Goal: Transaction & Acquisition: Book appointment/travel/reservation

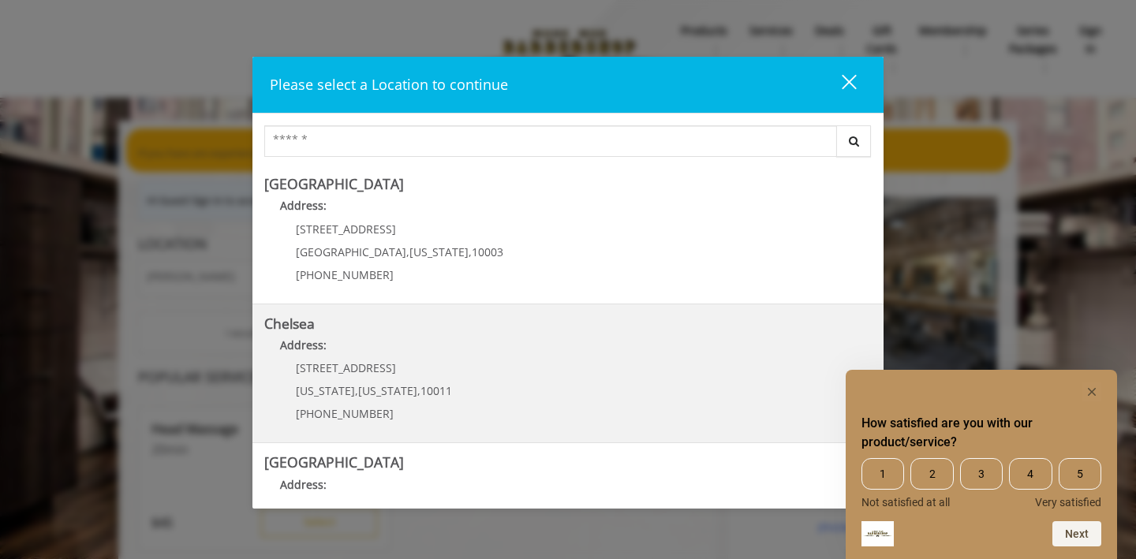
click at [492, 375] on link "Chelsea Address: [STREET_ADDRESS][US_STATE][US_STATE] (917) 639-3902" at bounding box center [567, 373] width 607 height 115
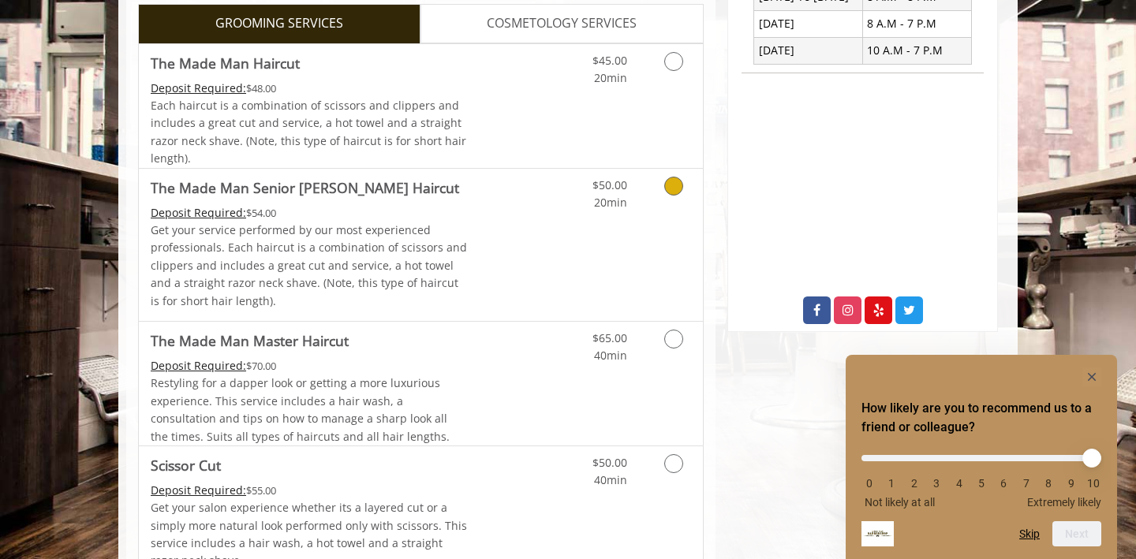
click at [500, 268] on link "Discounted Price" at bounding box center [515, 245] width 94 height 152
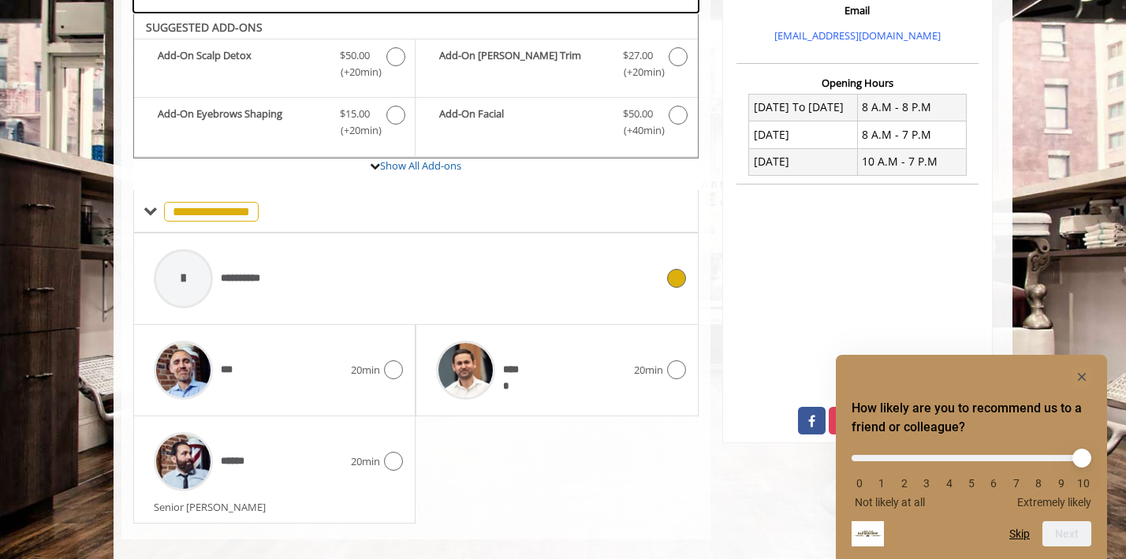
scroll to position [554, 0]
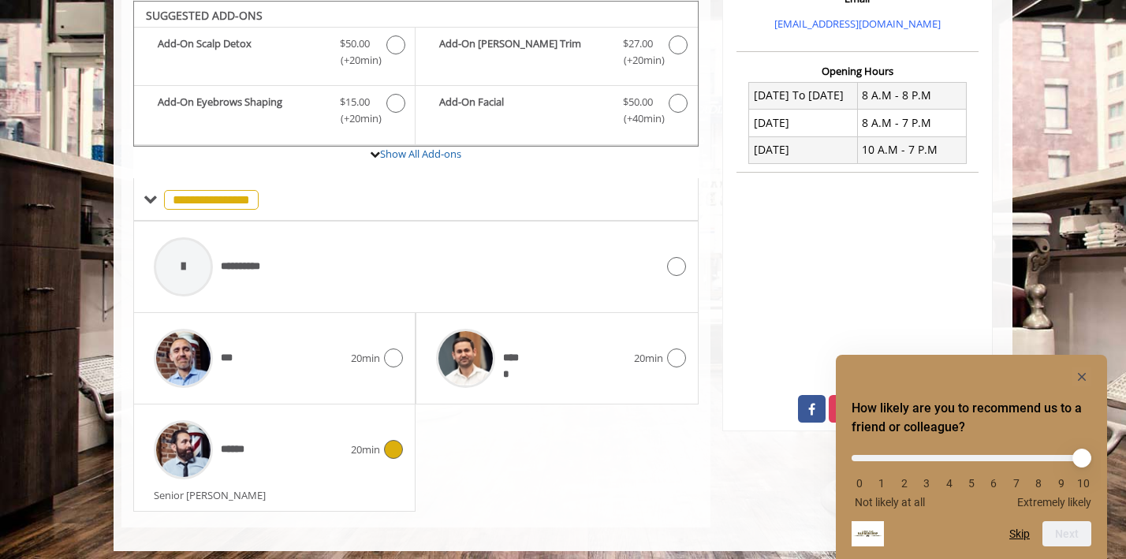
click at [365, 443] on span "20min" at bounding box center [365, 450] width 29 height 17
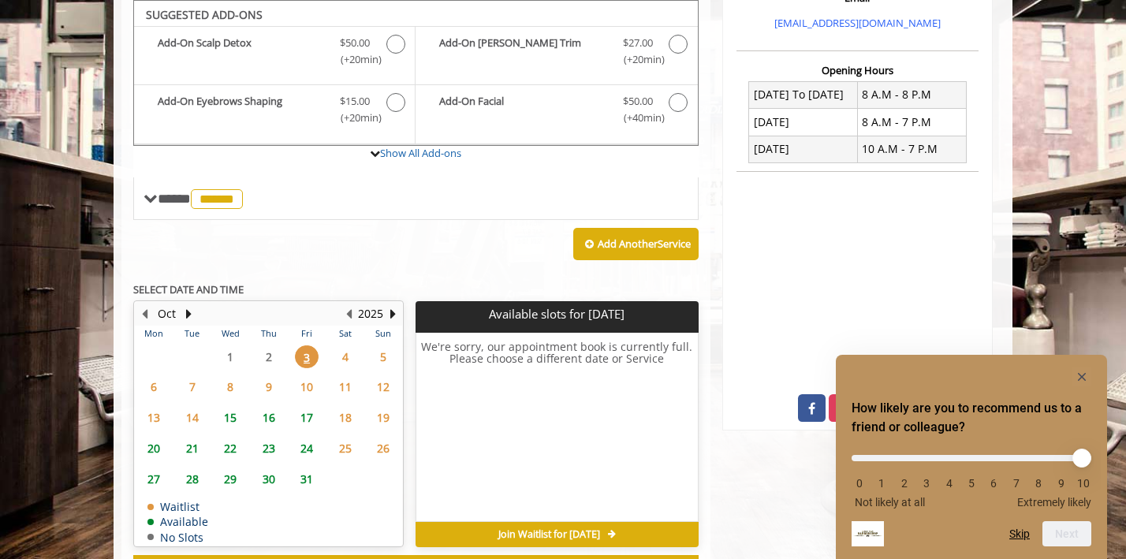
click at [304, 389] on span "10" at bounding box center [307, 386] width 24 height 23
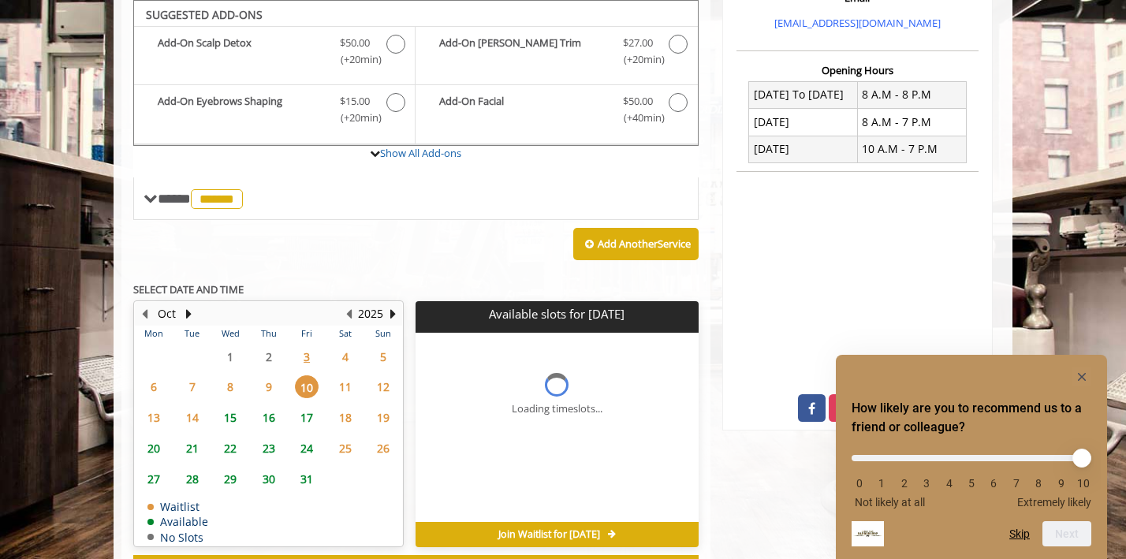
scroll to position [619, 0]
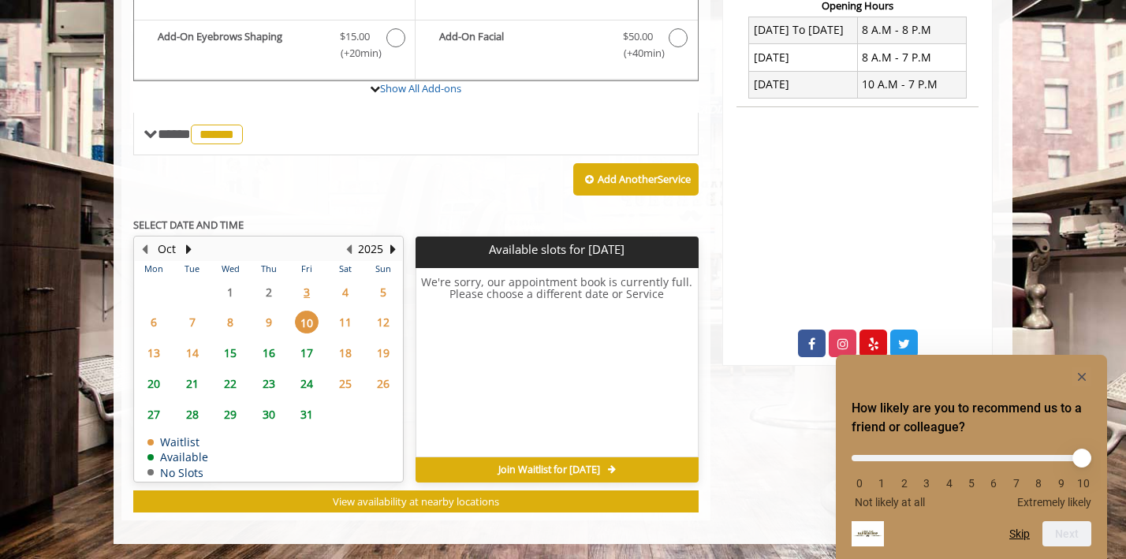
click at [307, 352] on span "17" at bounding box center [307, 353] width 24 height 23
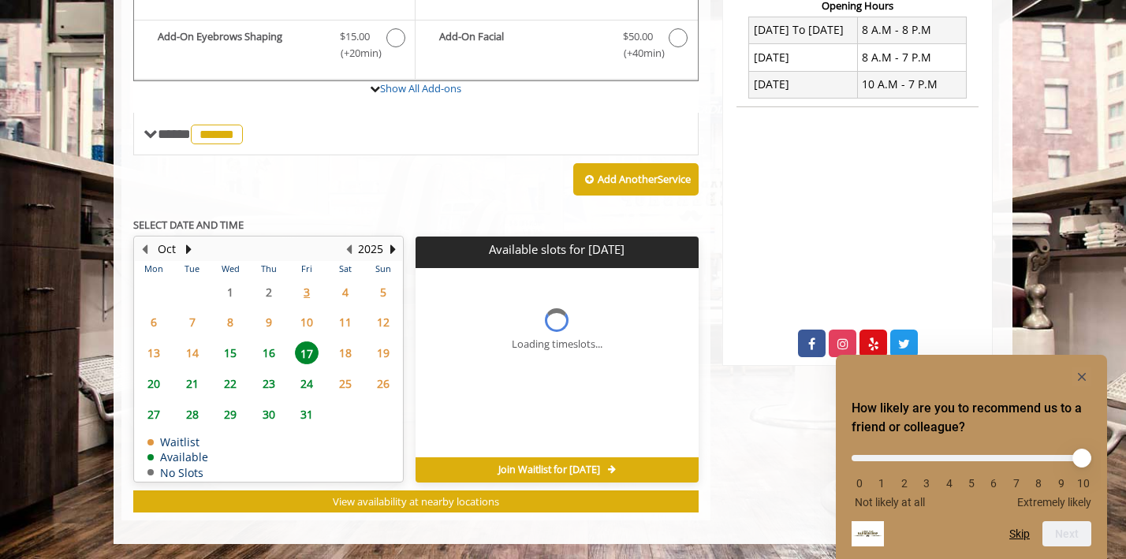
scroll to position [643, 0]
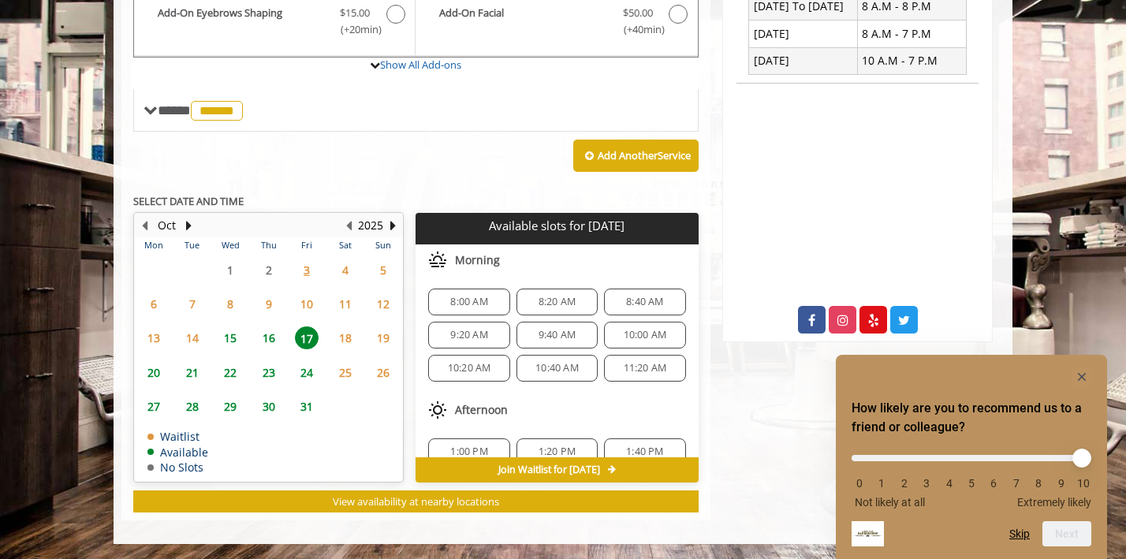
click at [307, 363] on span "24" at bounding box center [307, 372] width 24 height 23
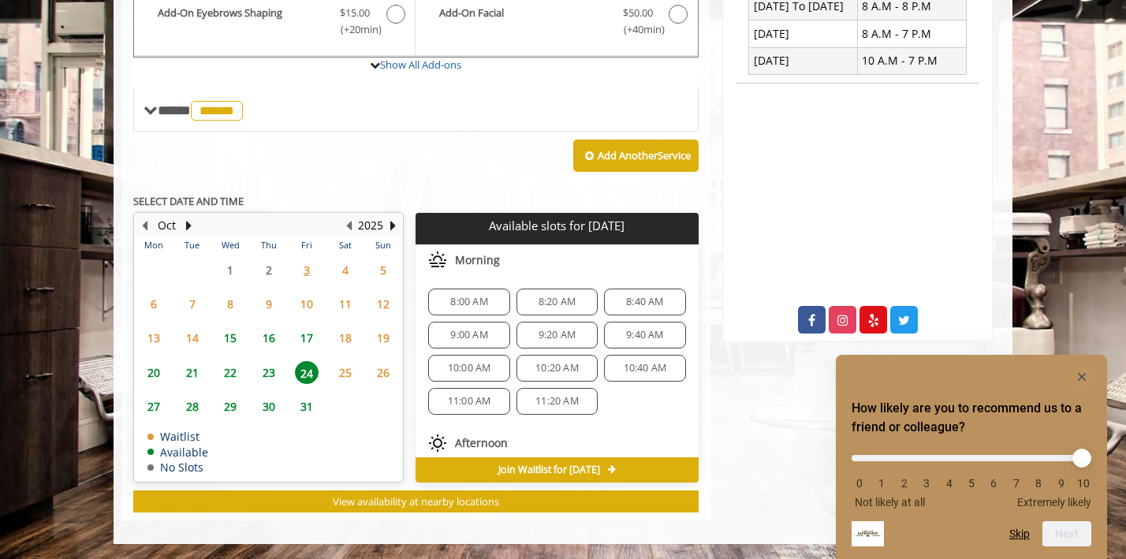
click at [267, 404] on span "30" at bounding box center [269, 406] width 24 height 23
click at [306, 403] on span "31" at bounding box center [307, 406] width 24 height 23
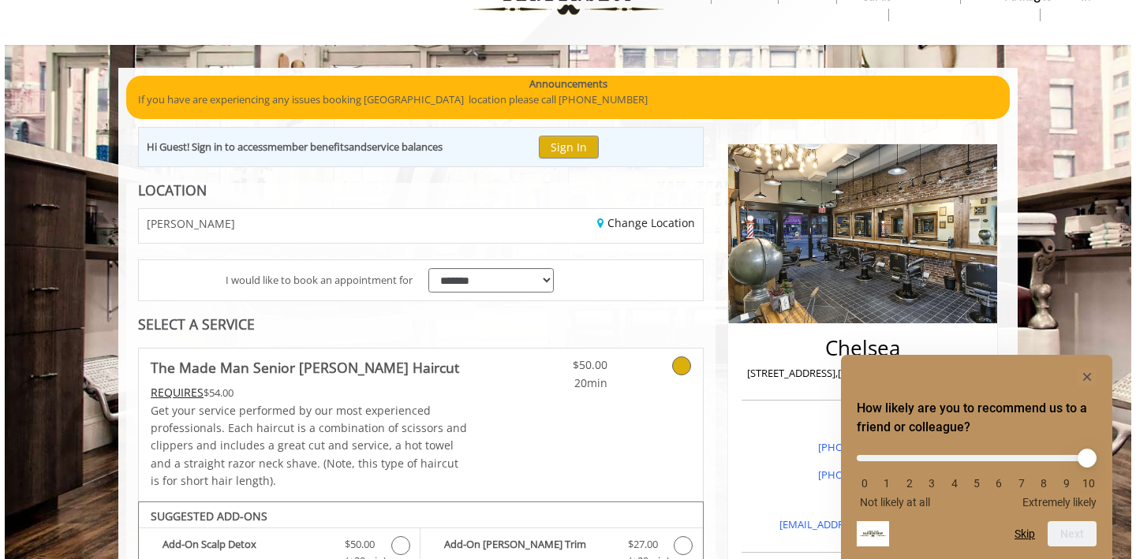
scroll to position [0, 0]
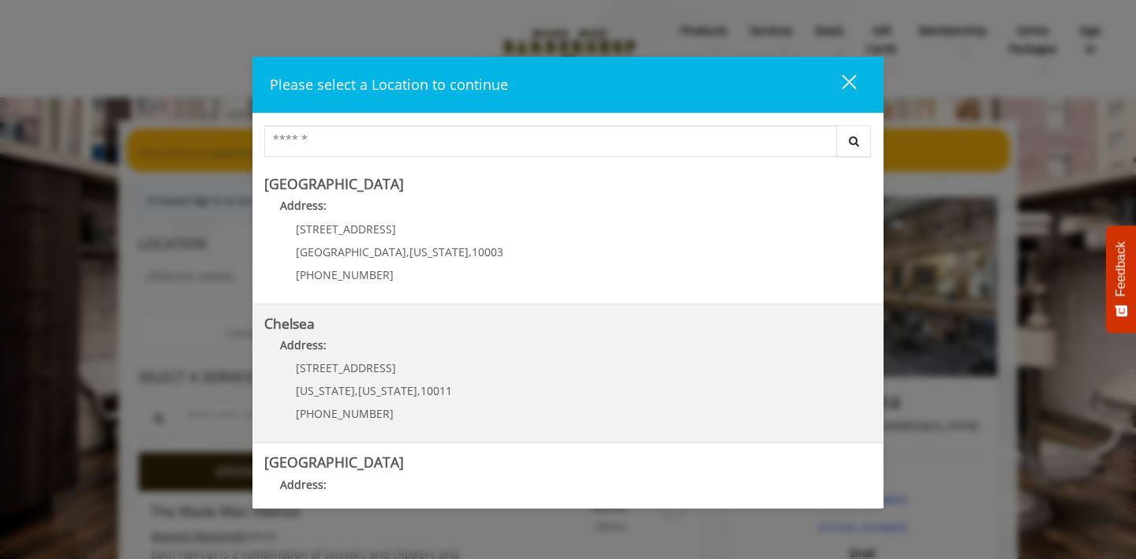
click at [323, 365] on span "[STREET_ADDRESS]" at bounding box center [346, 367] width 100 height 15
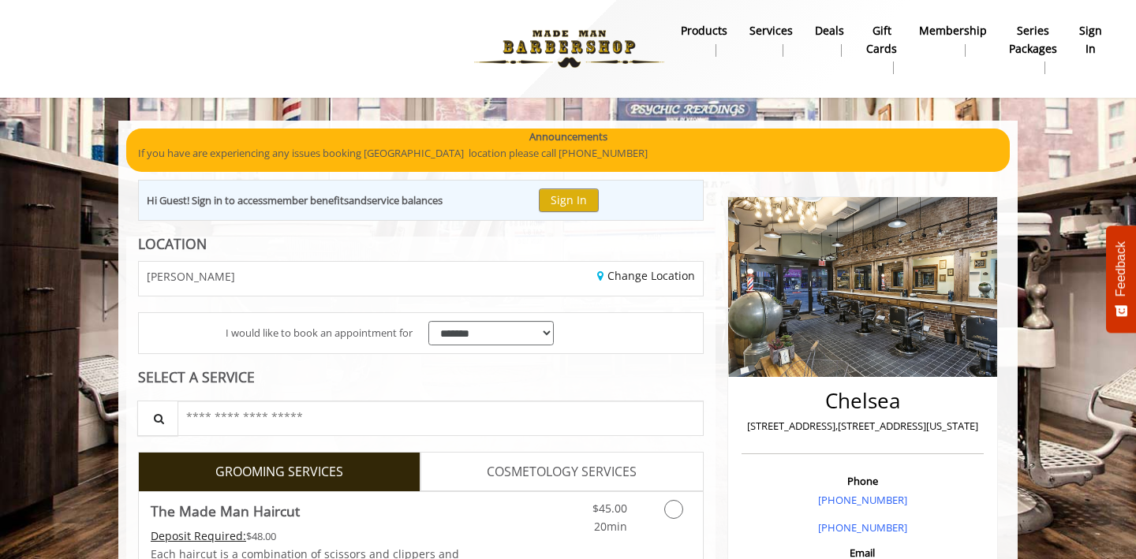
scroll to position [1, 0]
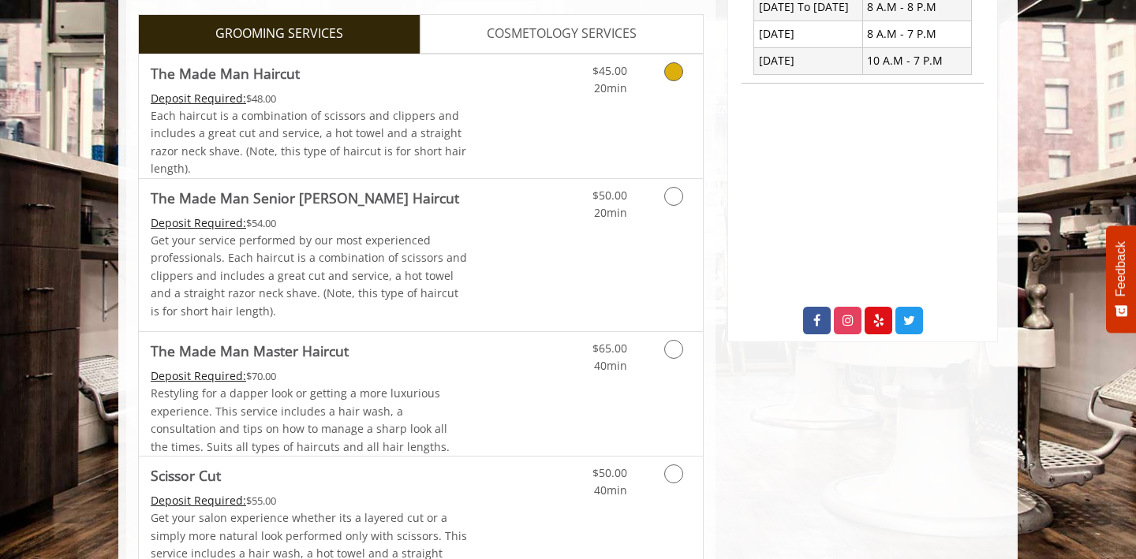
scroll to position [672, 0]
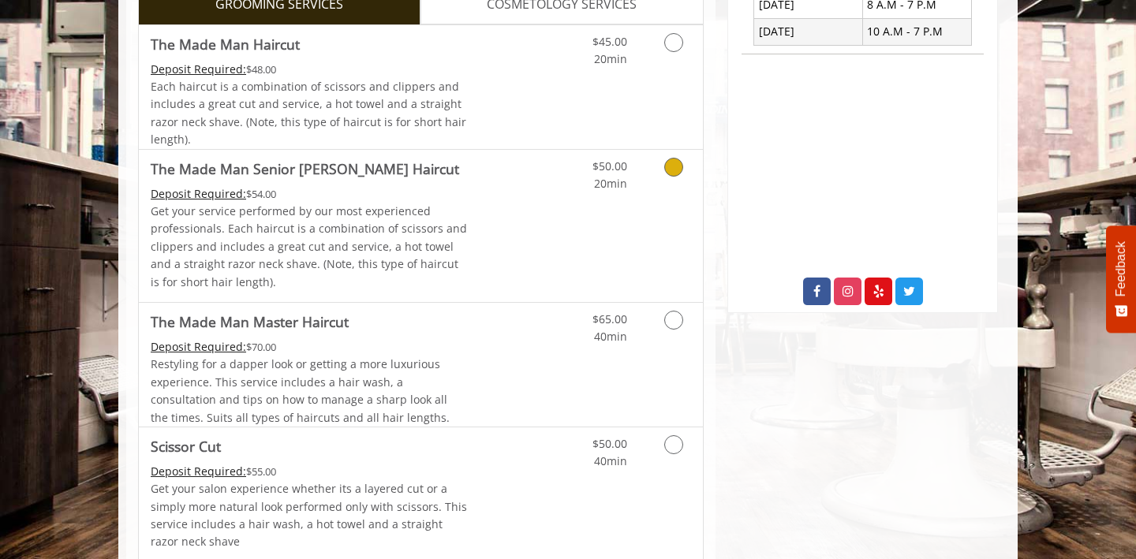
click at [480, 215] on link "Discounted Price" at bounding box center [515, 226] width 94 height 152
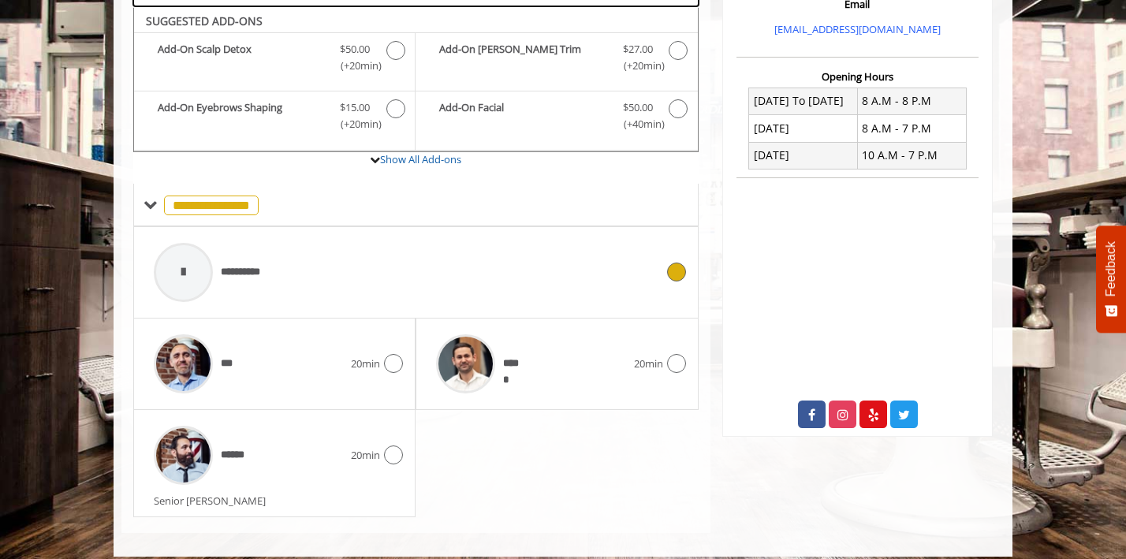
scroll to position [554, 0]
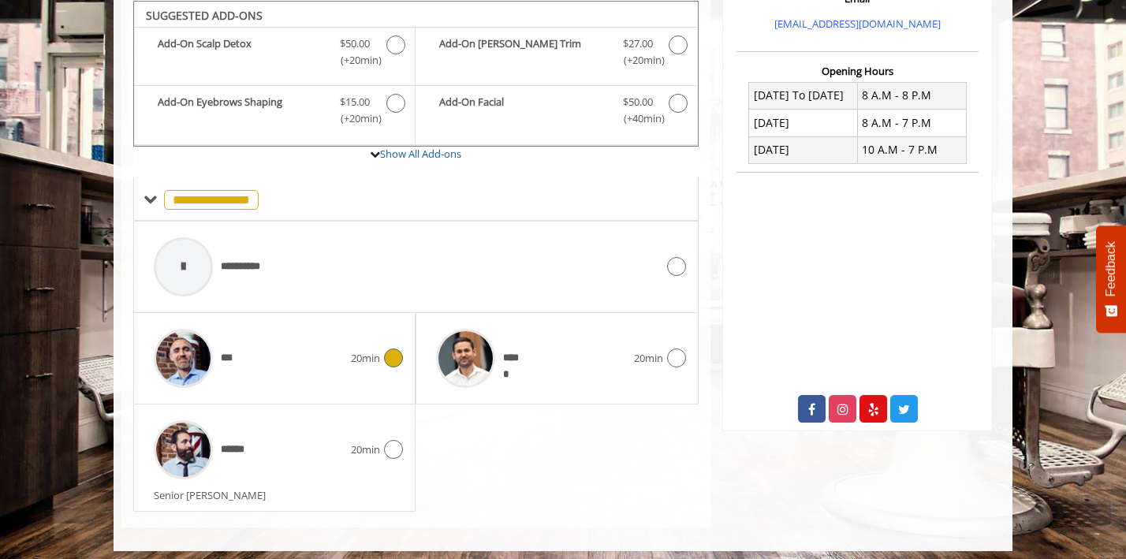
click at [379, 346] on div "*** 20min" at bounding box center [274, 358] width 257 height 75
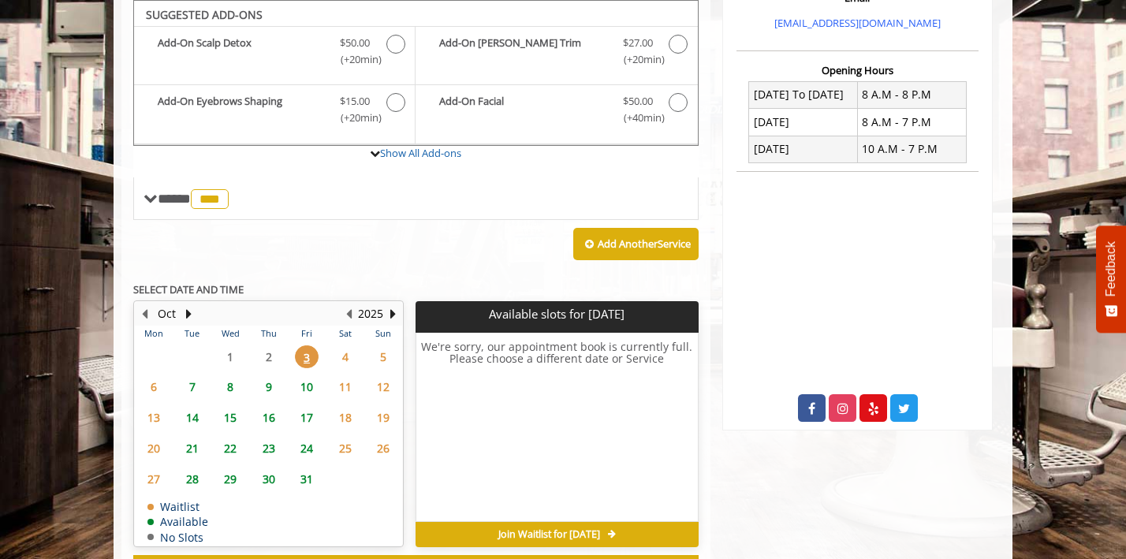
scroll to position [555, 0]
click at [312, 390] on span "10" at bounding box center [307, 386] width 24 height 23
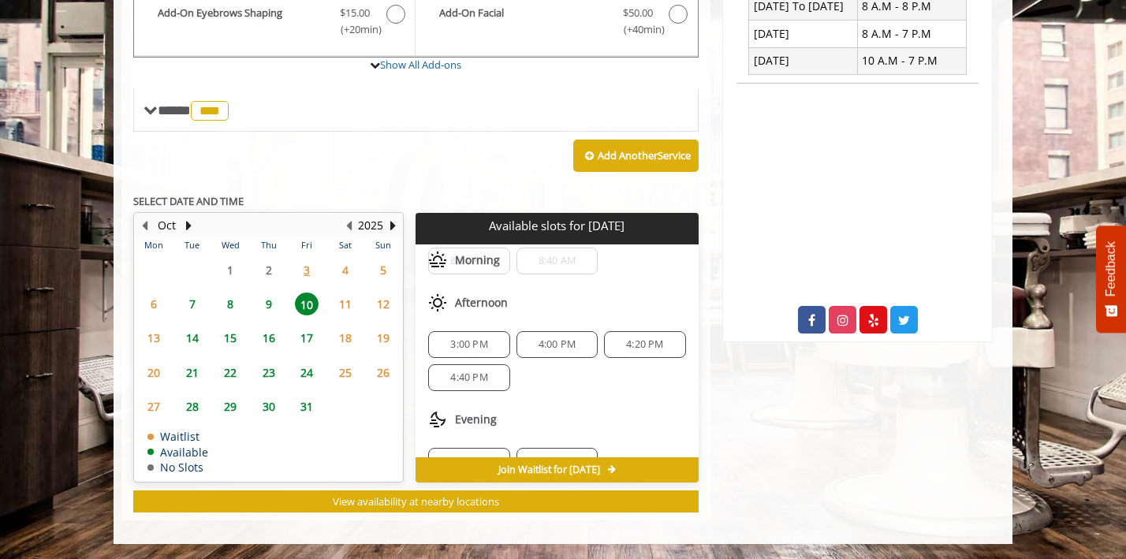
scroll to position [71, 0]
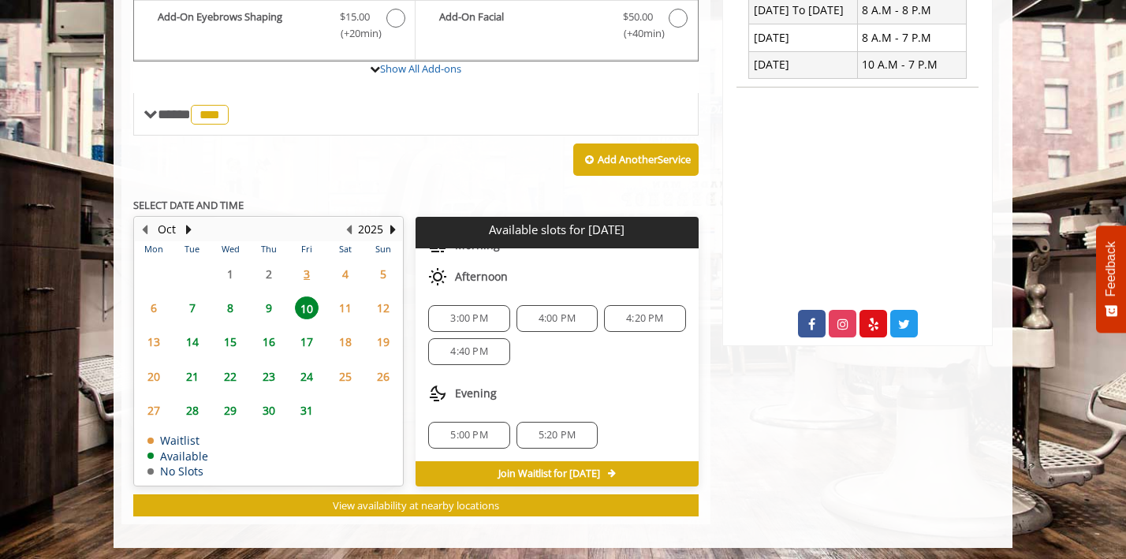
click at [266, 308] on span "9" at bounding box center [269, 308] width 24 height 23
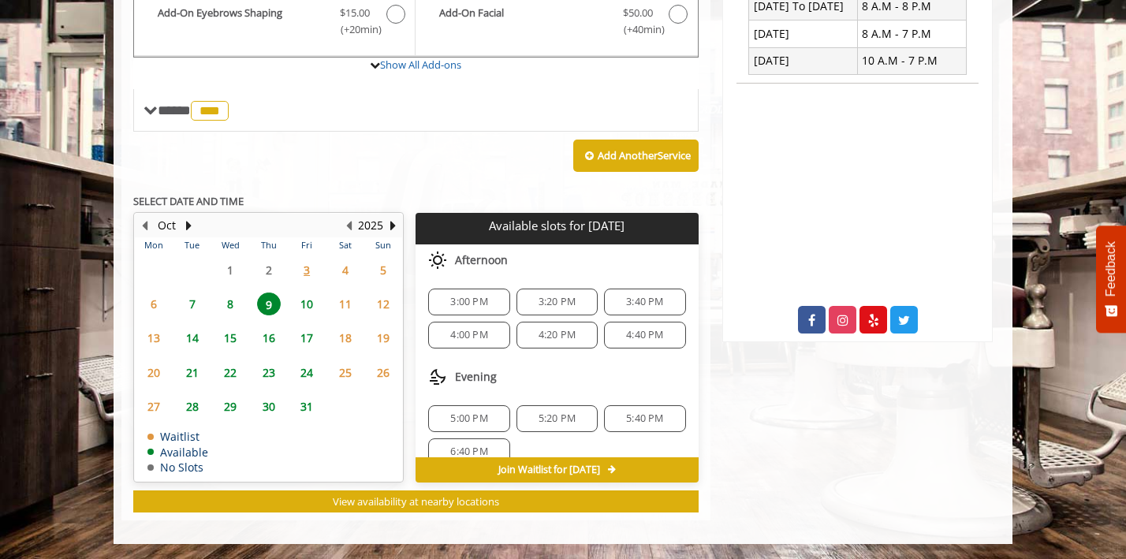
scroll to position [21, 0]
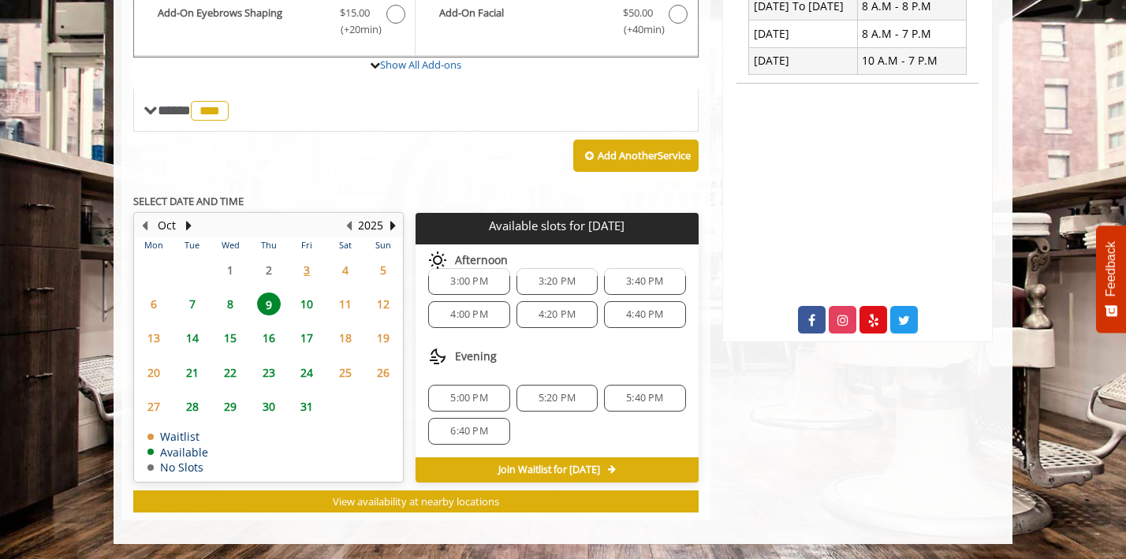
click at [308, 297] on span "10" at bounding box center [307, 304] width 24 height 23
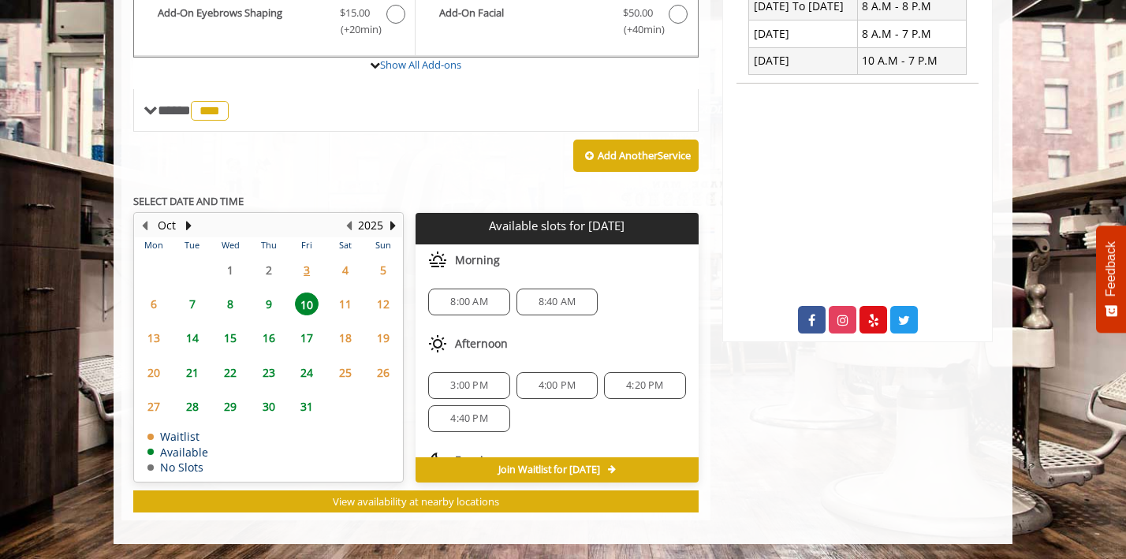
scroll to position [71, 0]
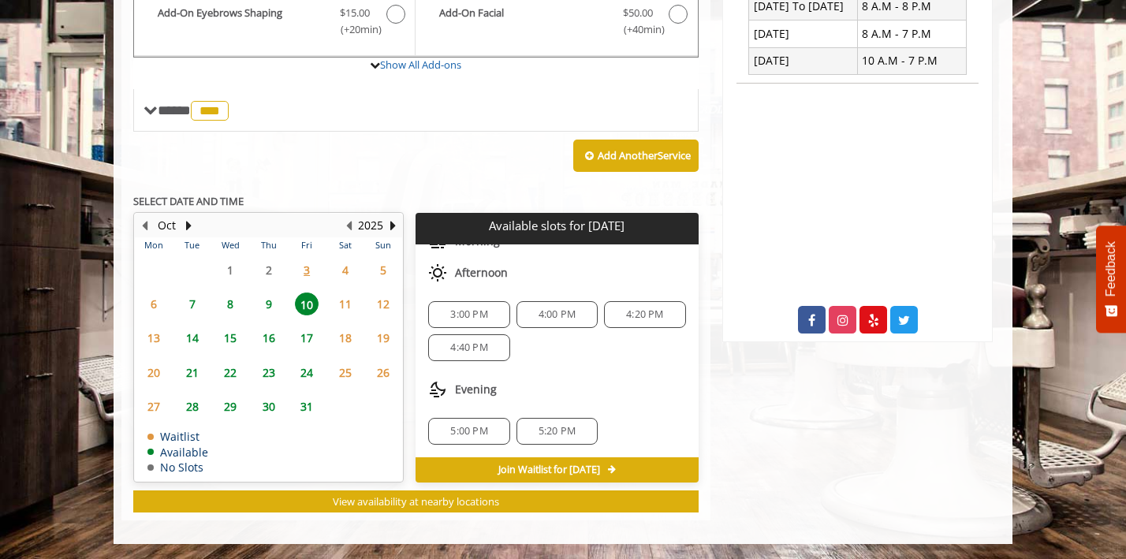
click at [557, 433] on span "5:20 PM" at bounding box center [557, 431] width 37 height 13
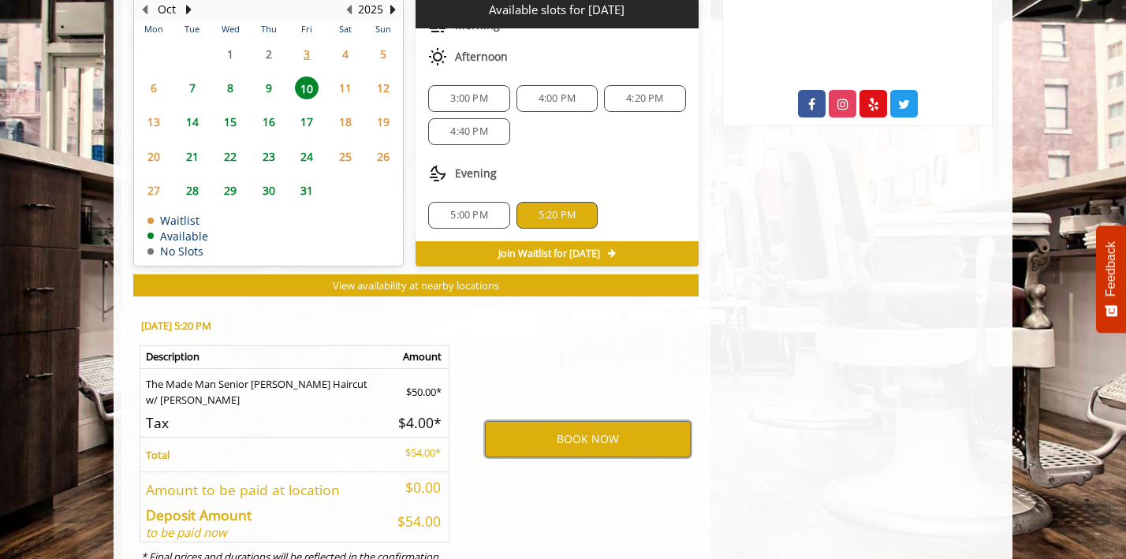
scroll to position [812, 0]
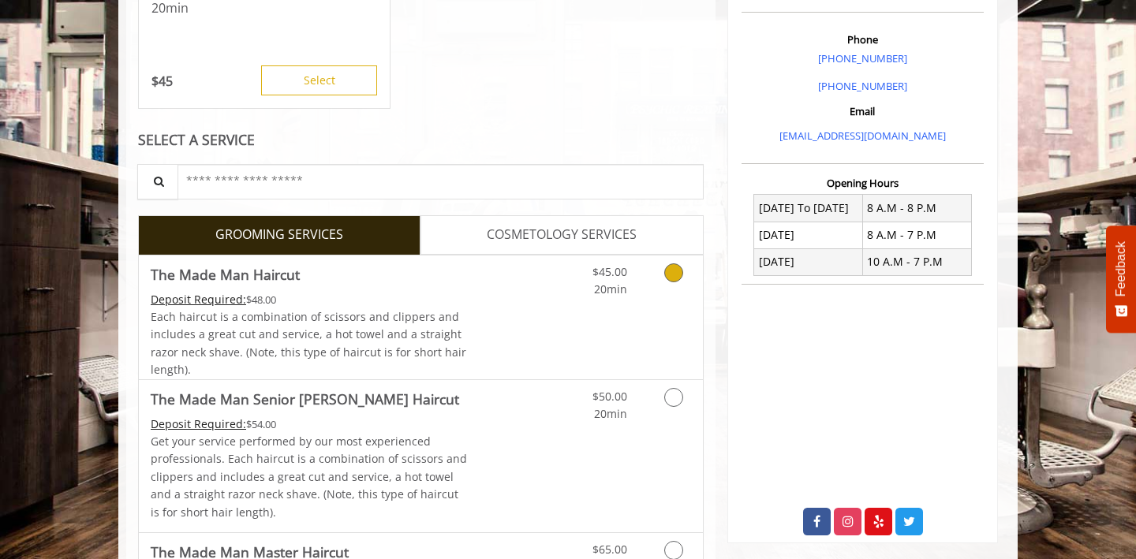
scroll to position [457, 0]
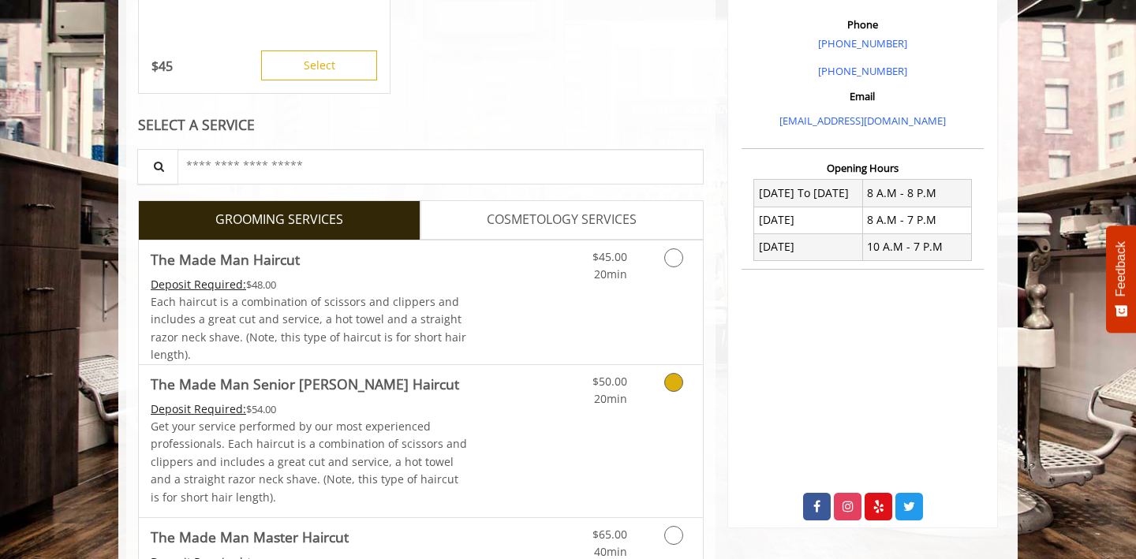
click at [492, 410] on link "Discounted Price" at bounding box center [515, 441] width 94 height 152
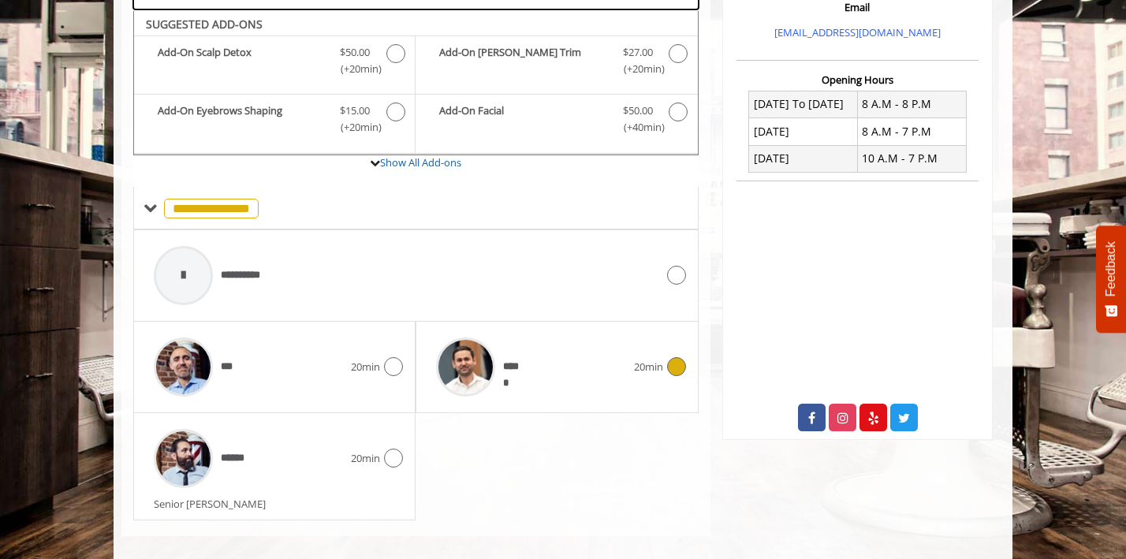
scroll to position [554, 0]
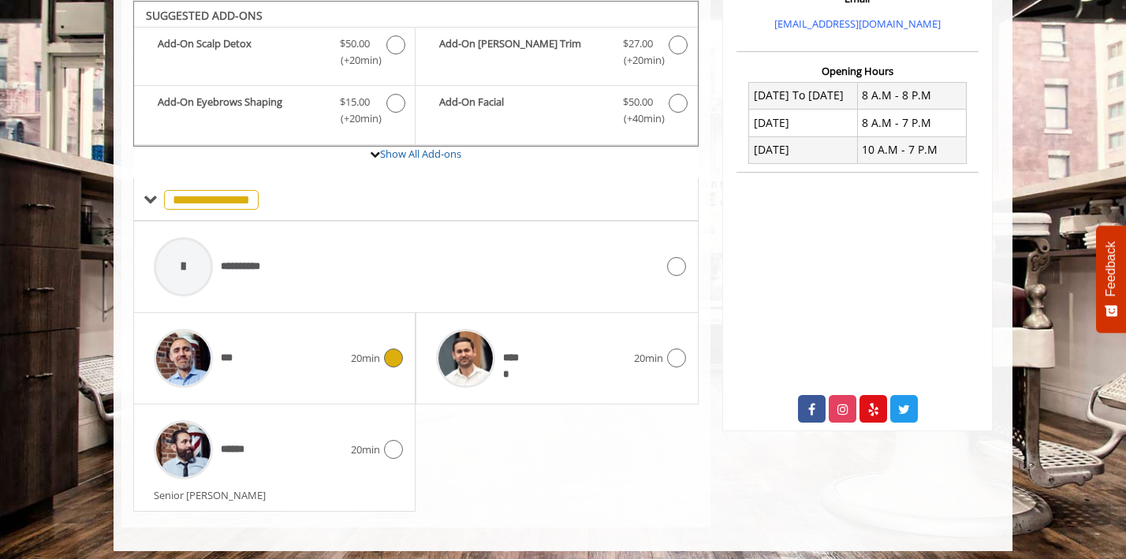
click at [326, 379] on div "***" at bounding box center [248, 358] width 205 height 75
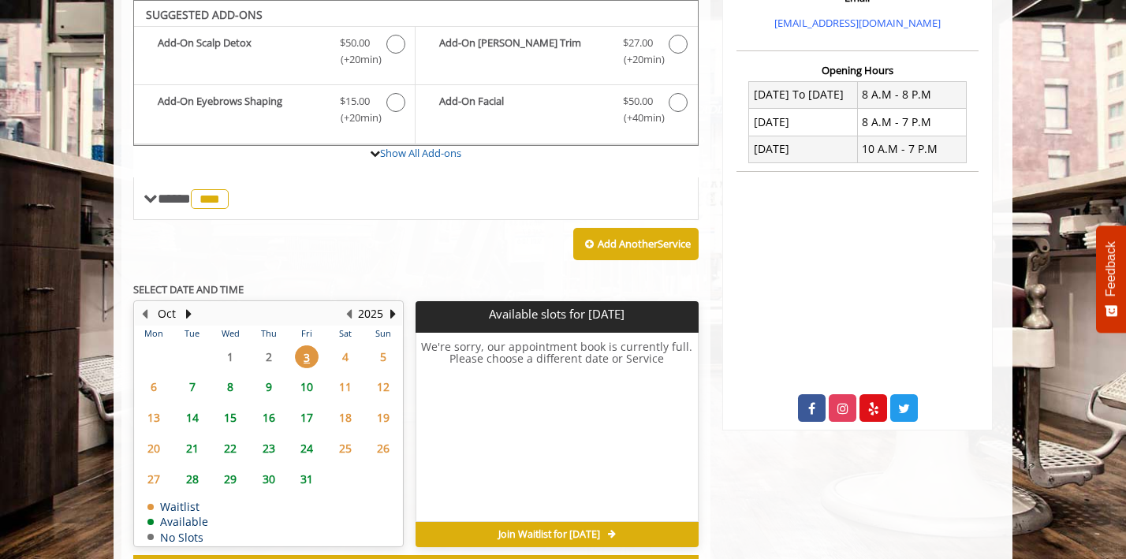
scroll to position [555, 0]
click at [310, 383] on span "10" at bounding box center [307, 386] width 24 height 23
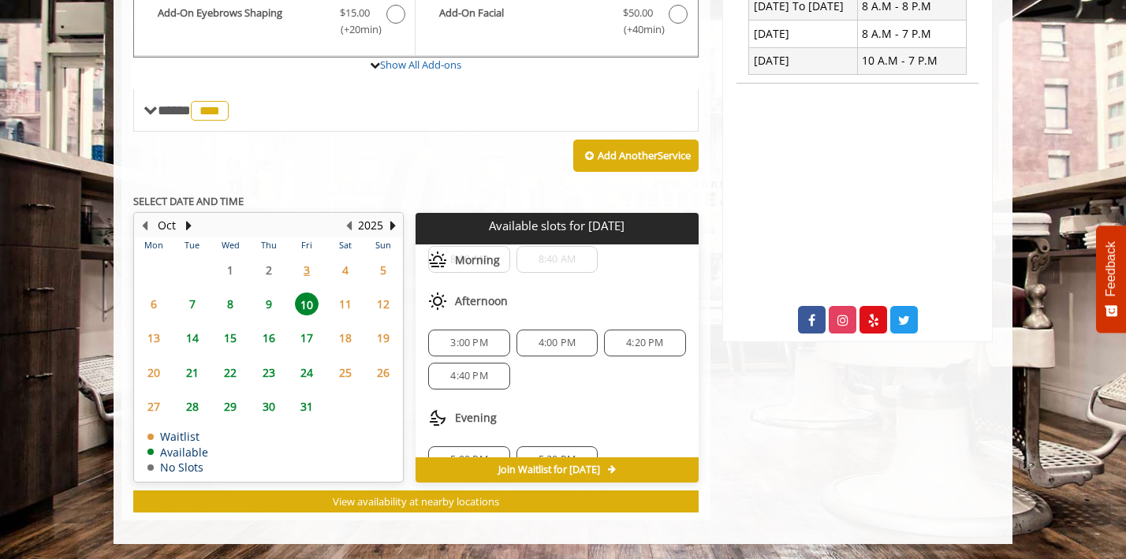
scroll to position [71, 0]
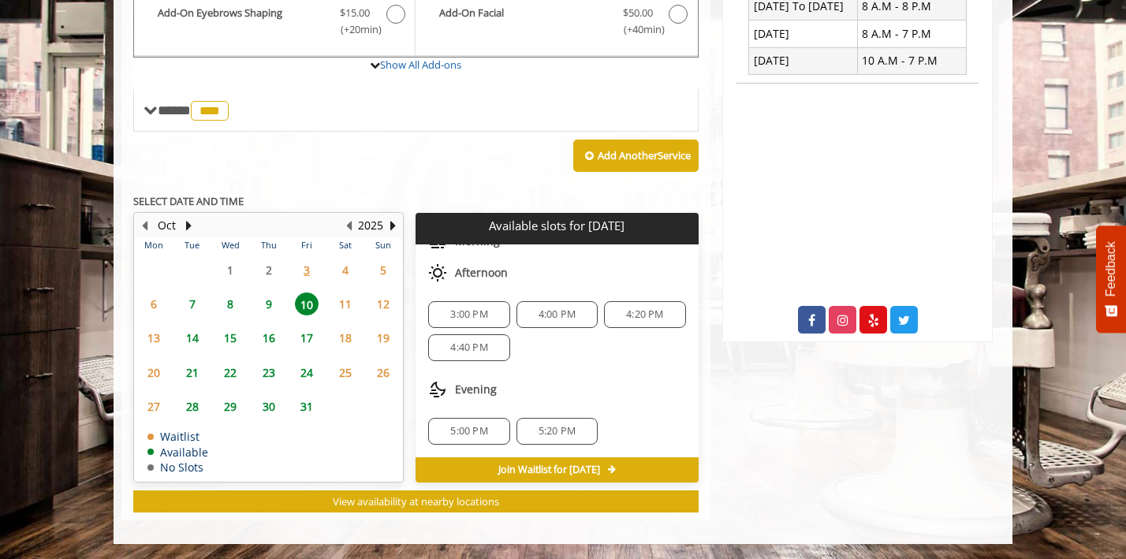
click at [267, 305] on span "9" at bounding box center [269, 304] width 24 height 23
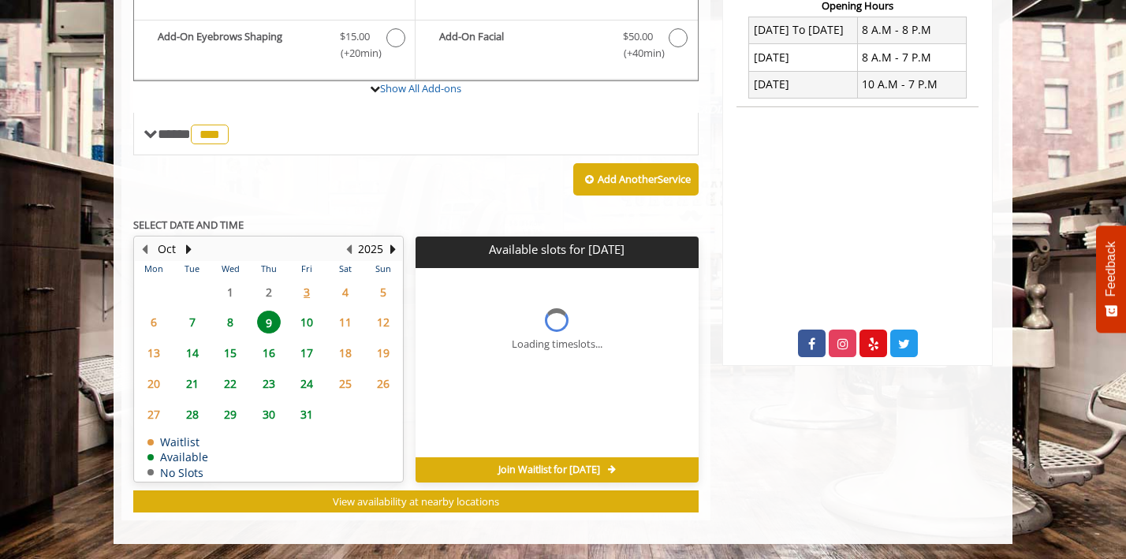
scroll to position [643, 0]
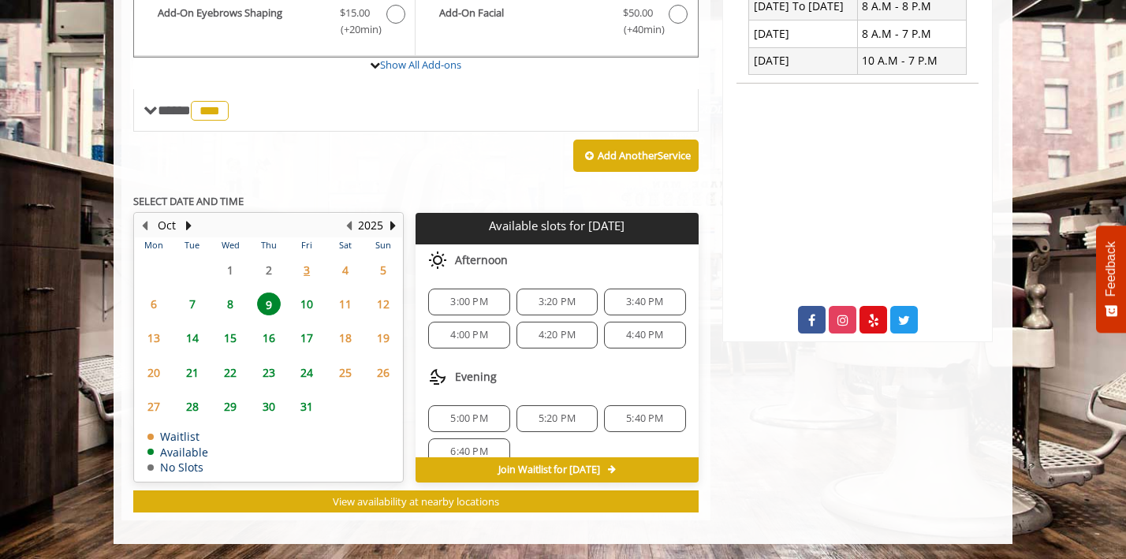
click at [304, 304] on span "10" at bounding box center [307, 304] width 24 height 23
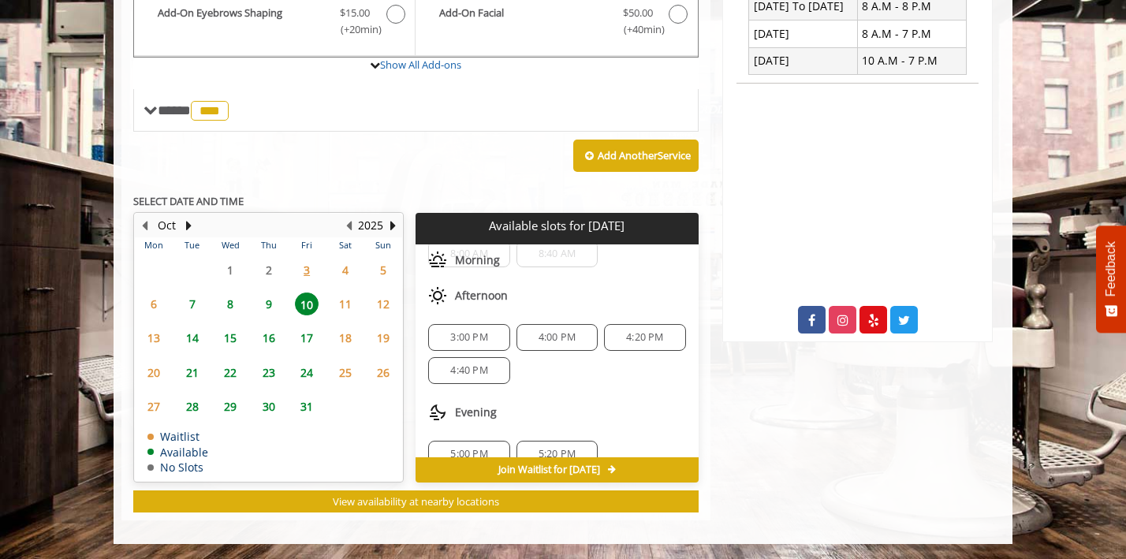
scroll to position [71, 0]
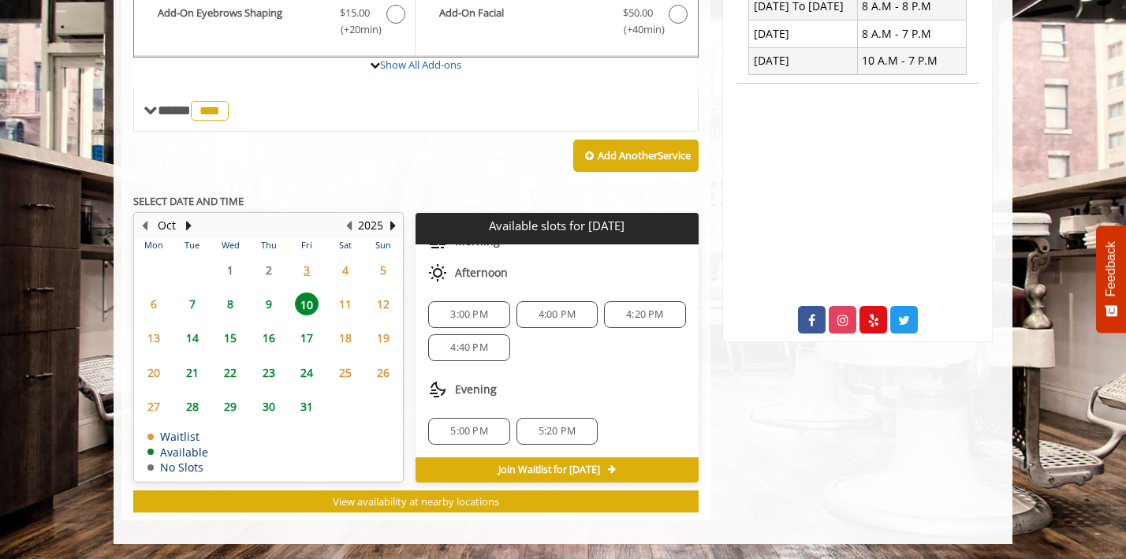
click at [558, 426] on span "5:20 PM" at bounding box center [557, 431] width 37 height 13
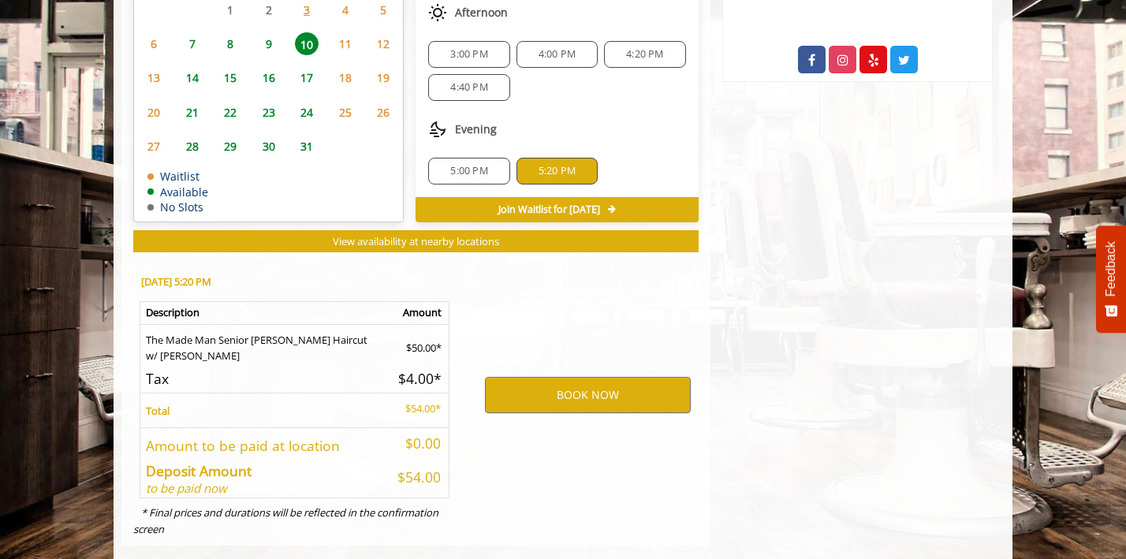
scroll to position [928, 0]
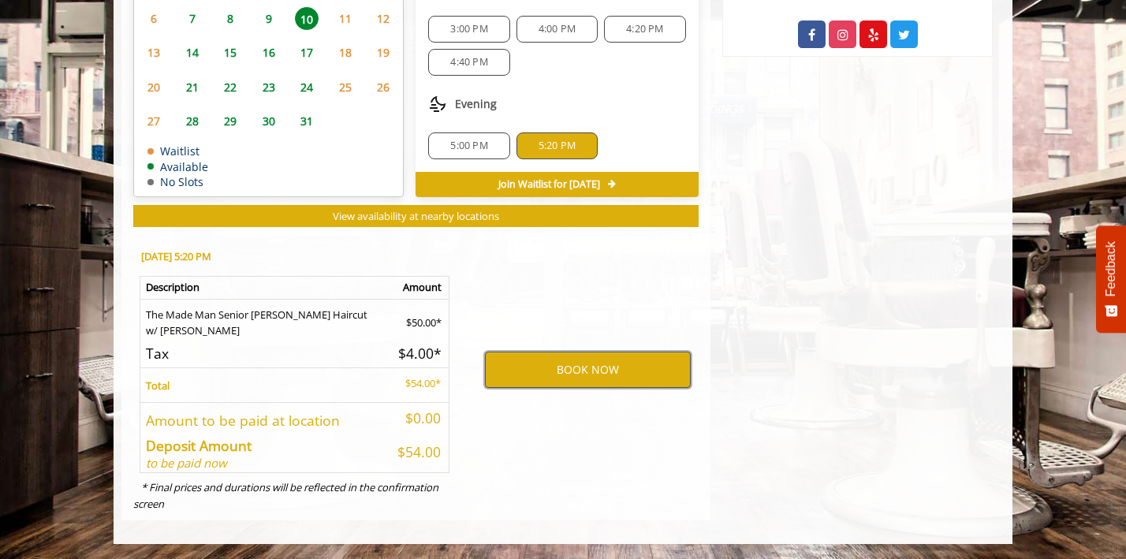
click at [580, 376] on button "BOOK NOW" at bounding box center [588, 370] width 206 height 36
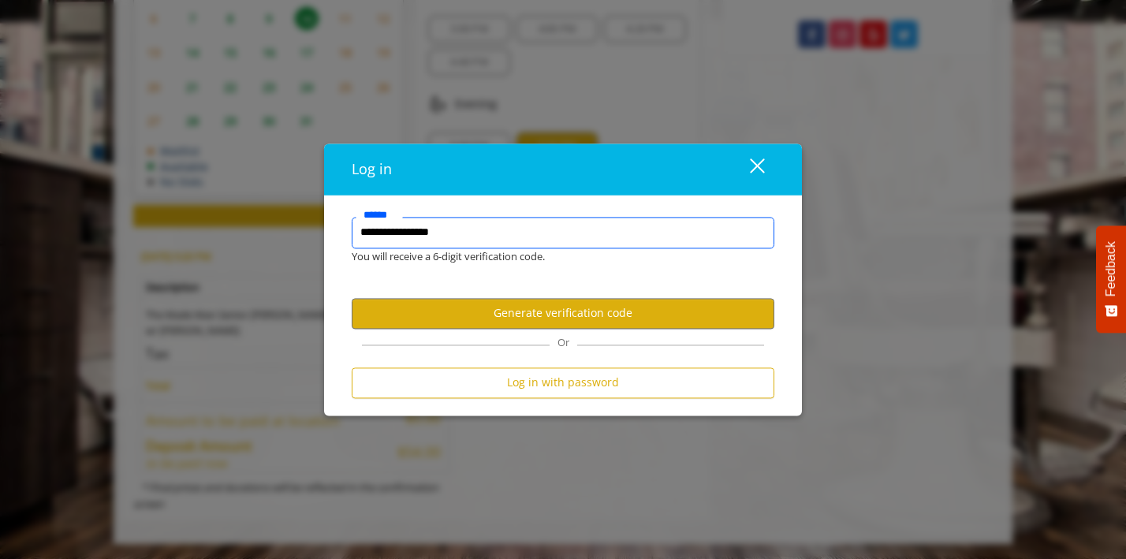
type input "**********"
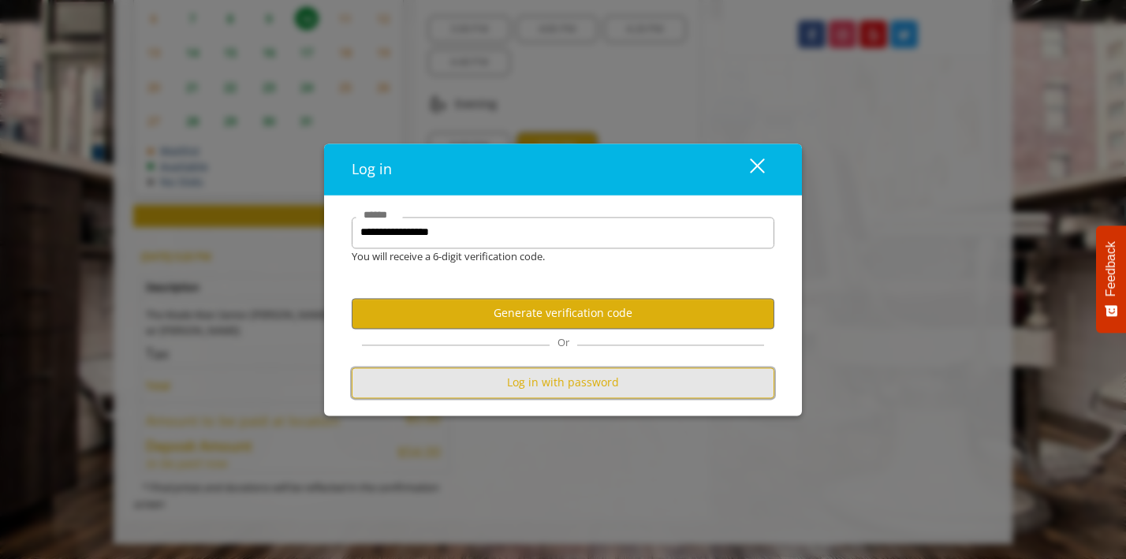
click at [544, 382] on button "Log in with password" at bounding box center [563, 383] width 423 height 31
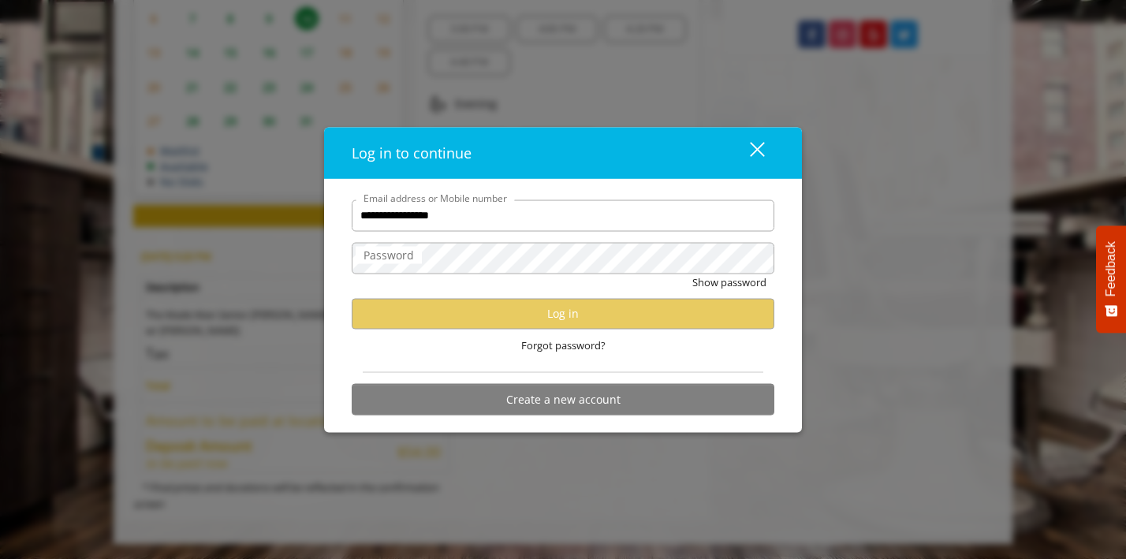
type input "**********"
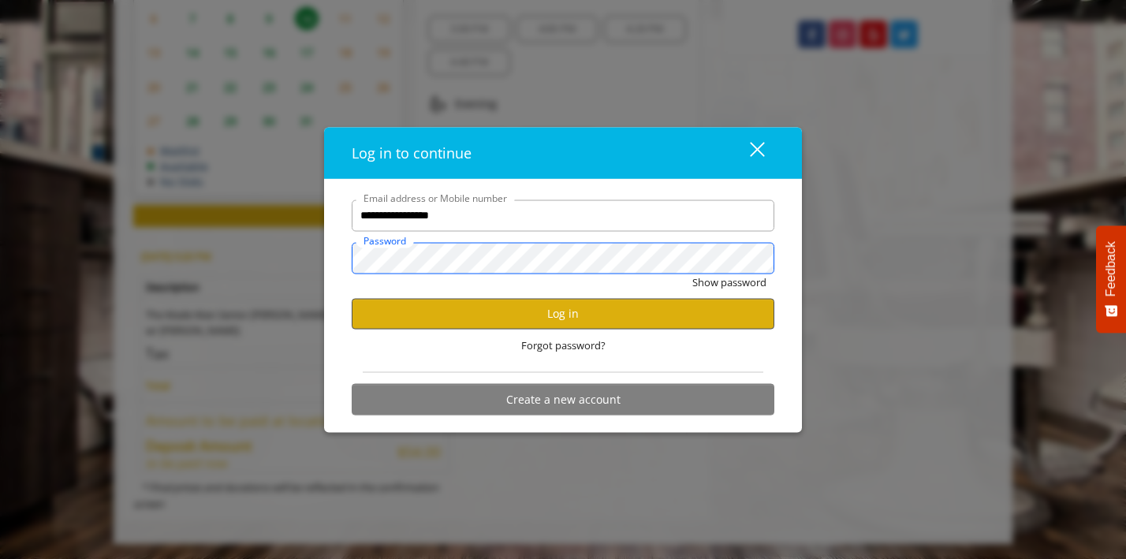
click at [693, 274] on button "Show password" at bounding box center [730, 282] width 74 height 17
click at [551, 308] on button "Log in" at bounding box center [563, 313] width 423 height 31
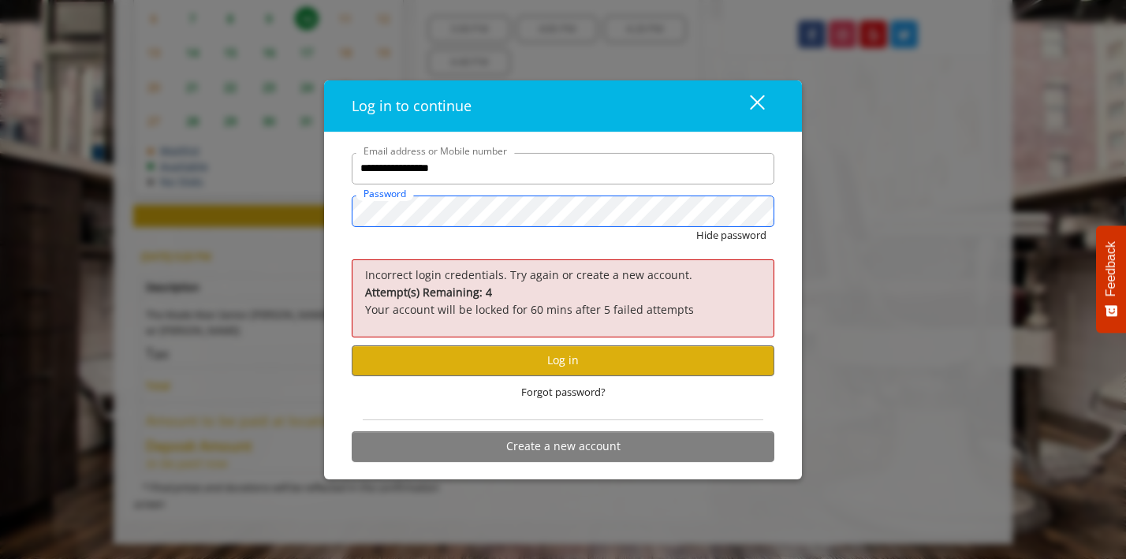
click at [697, 227] on button "Hide password" at bounding box center [732, 235] width 70 height 17
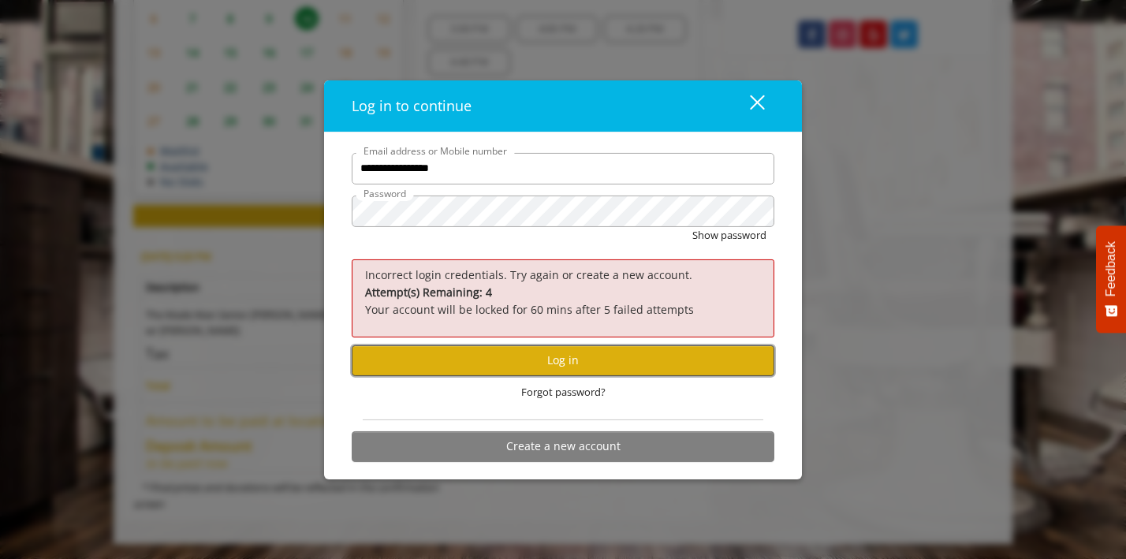
click at [533, 368] on button "Log in" at bounding box center [563, 360] width 423 height 31
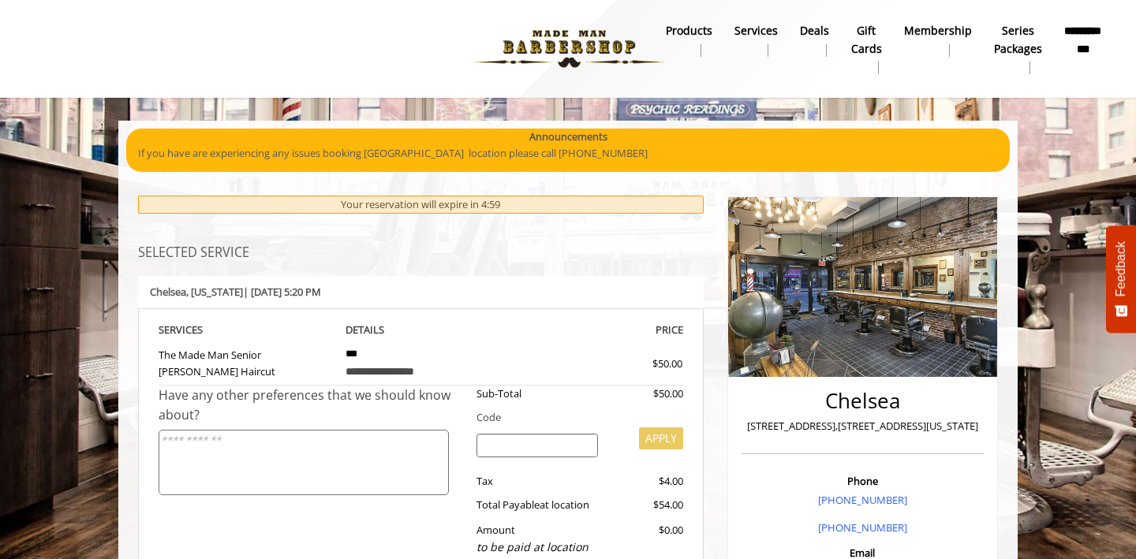
scroll to position [174, 0]
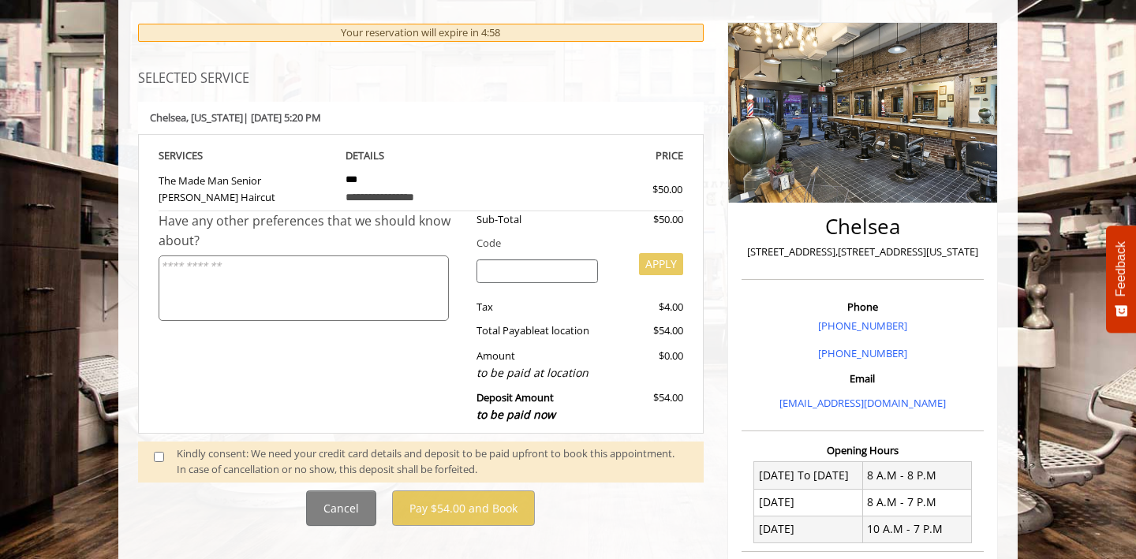
click at [260, 450] on div "Kindly consent: We need your credit card details and deposit to be paid upfront…" at bounding box center [432, 462] width 511 height 33
click at [155, 468] on span at bounding box center [165, 462] width 47 height 33
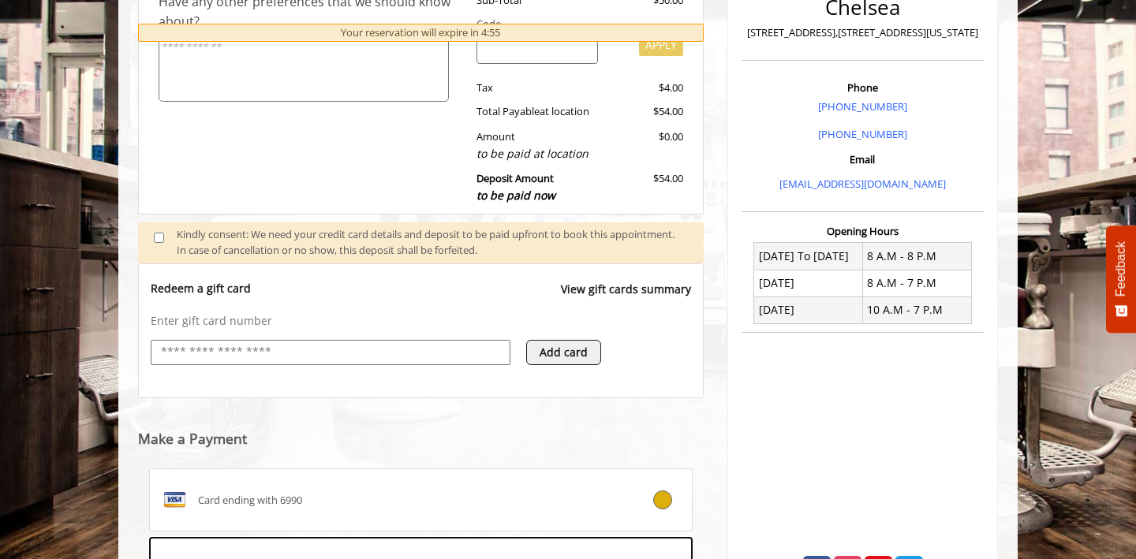
scroll to position [635, 0]
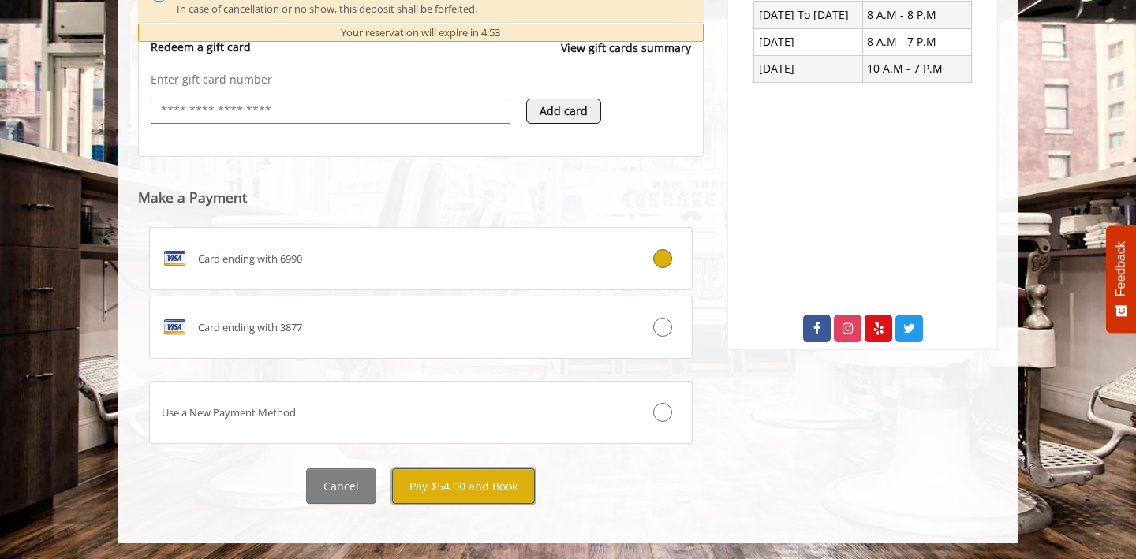
click at [460, 487] on button "Pay $54.00 and Book" at bounding box center [463, 486] width 143 height 35
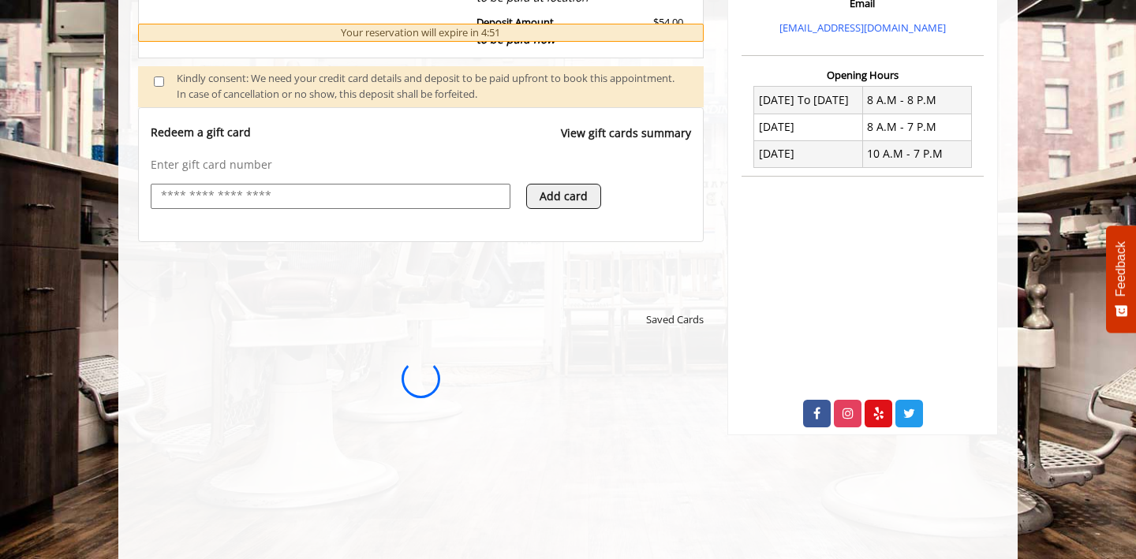
scroll to position [603, 0]
